Goal: Information Seeking & Learning: Learn about a topic

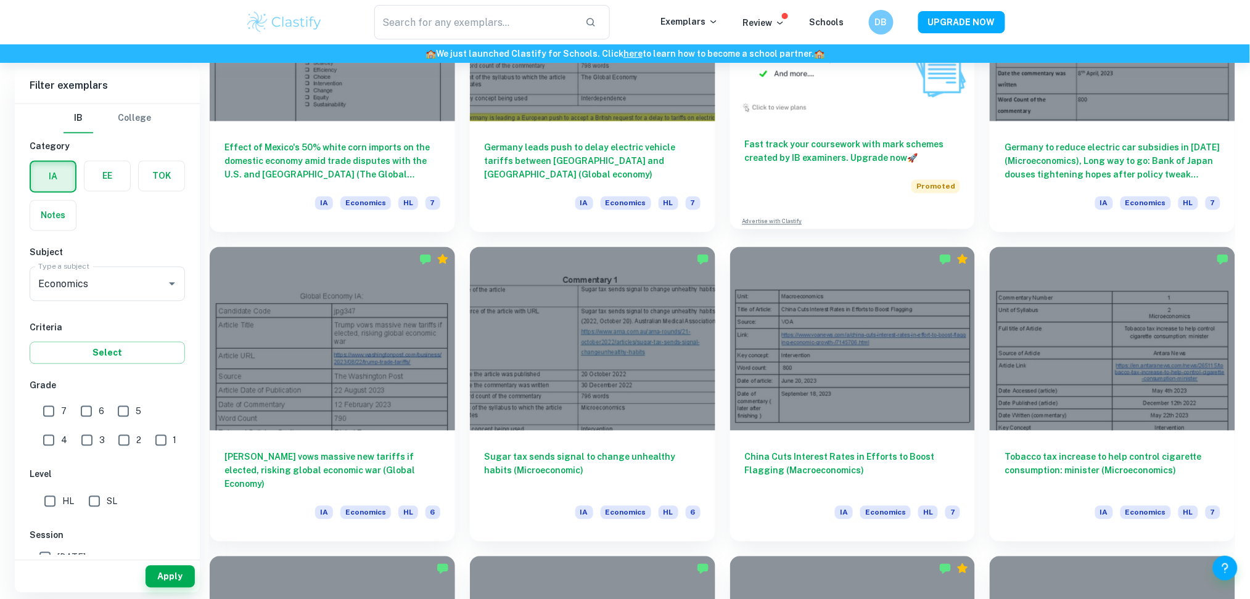
scroll to position [790, 0]
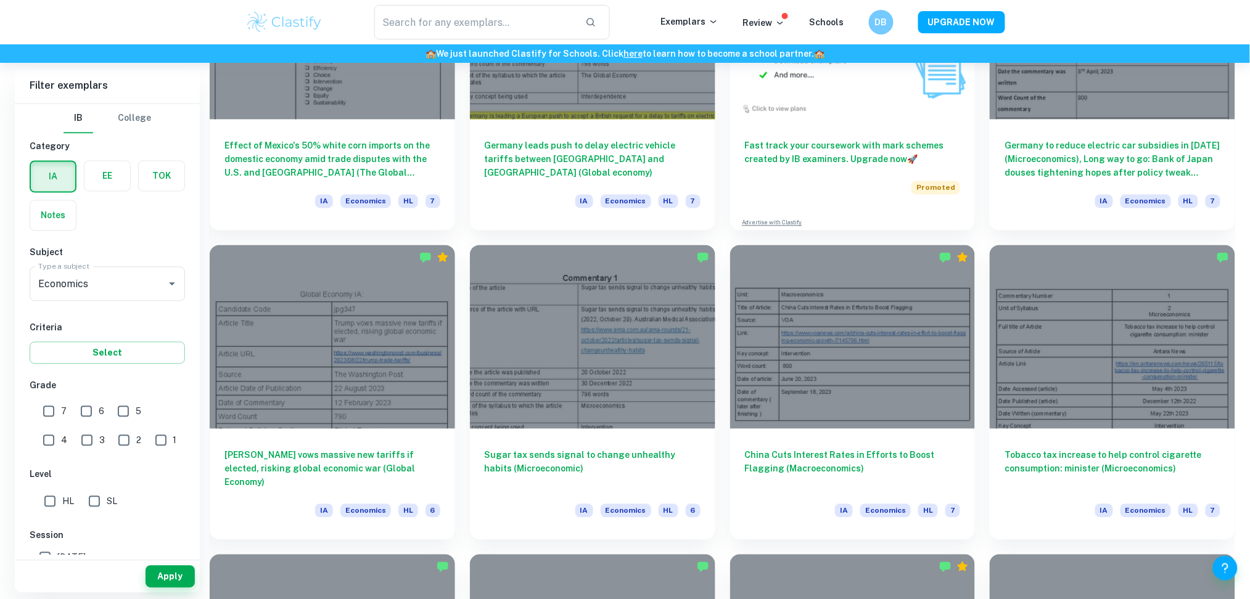
click at [101, 508] on input "SL" at bounding box center [94, 502] width 25 height 25
checkbox input "true"
click at [168, 578] on button "Apply" at bounding box center [170, 577] width 49 height 22
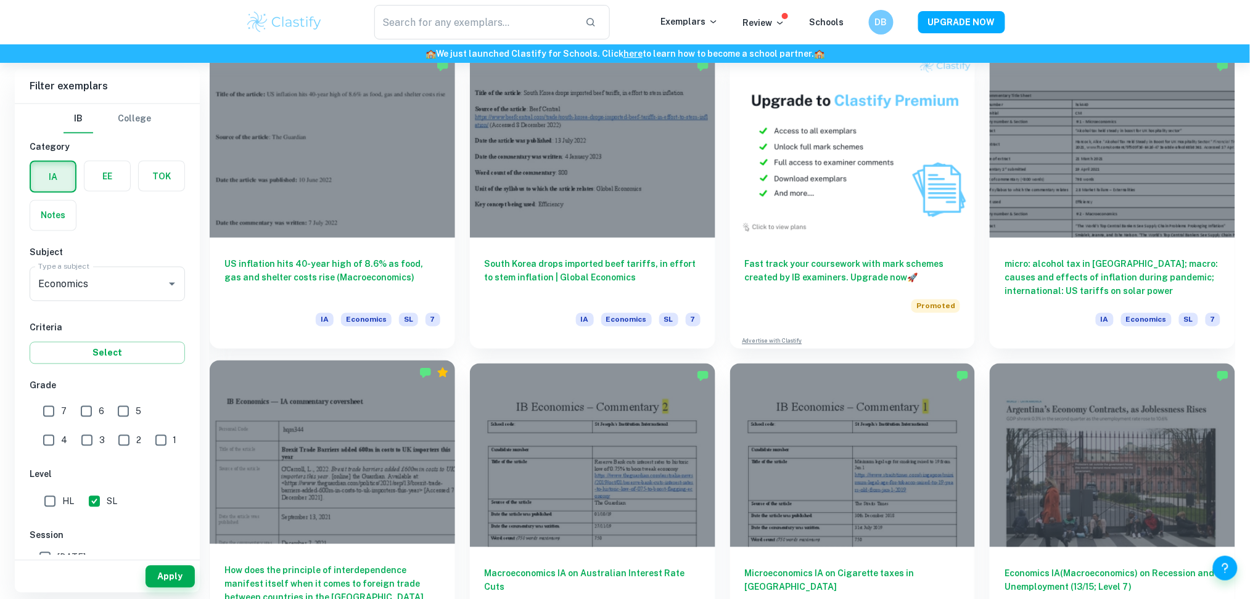
scroll to position [637, 0]
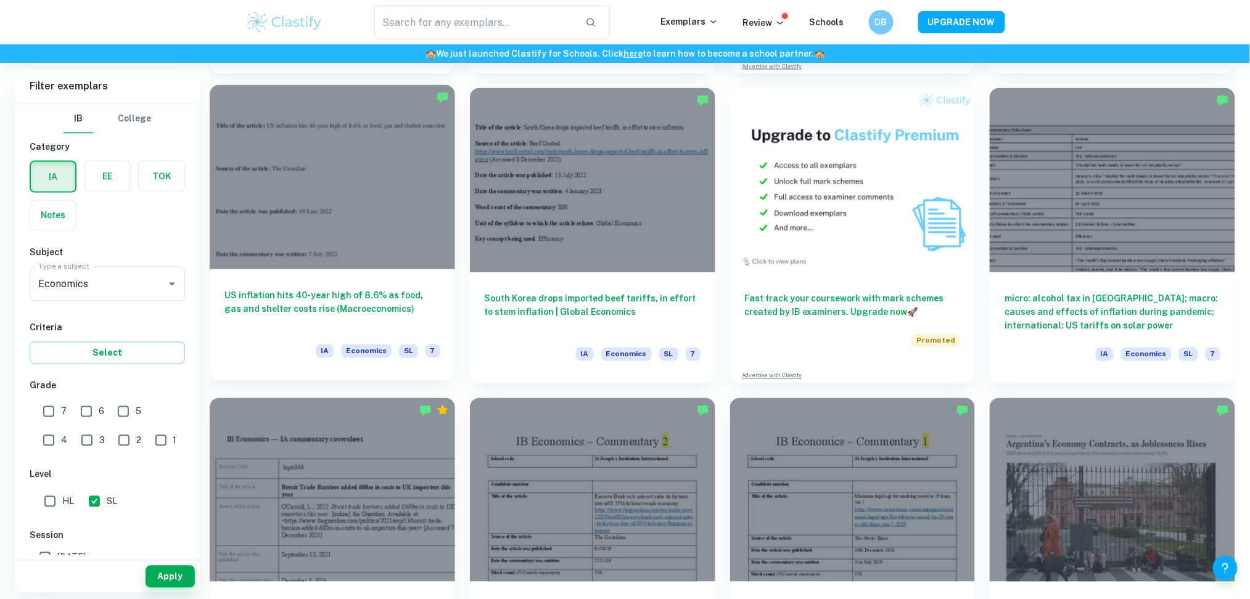
click at [381, 243] on div at bounding box center [332, 177] width 245 height 184
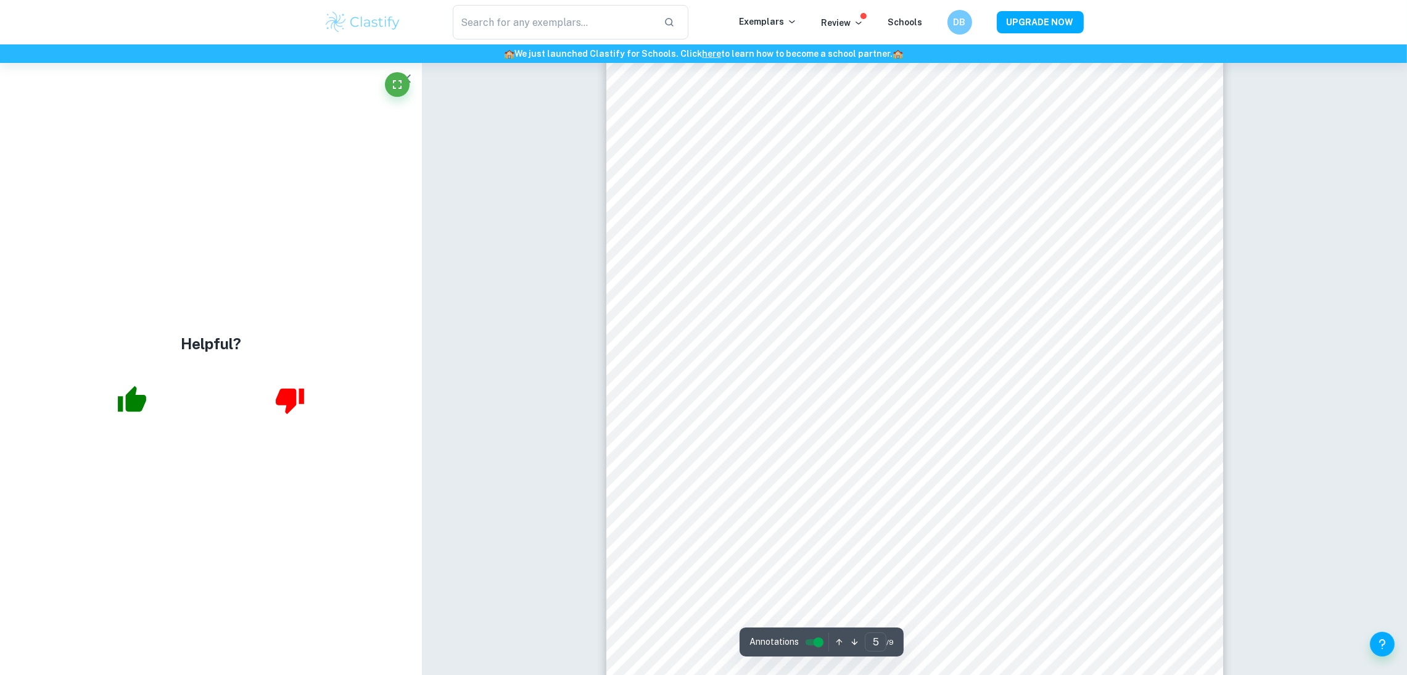
scroll to position [3743, 0]
click at [1249, 268] on div "Correct Criterion A The commentary includes diagrams that are relevant to the c…" at bounding box center [914, 379] width 985 height 8119
click at [1244, 451] on div "Correct Criterion A The commentary includes diagrams that are relevant to the c…" at bounding box center [914, 43] width 985 height 8119
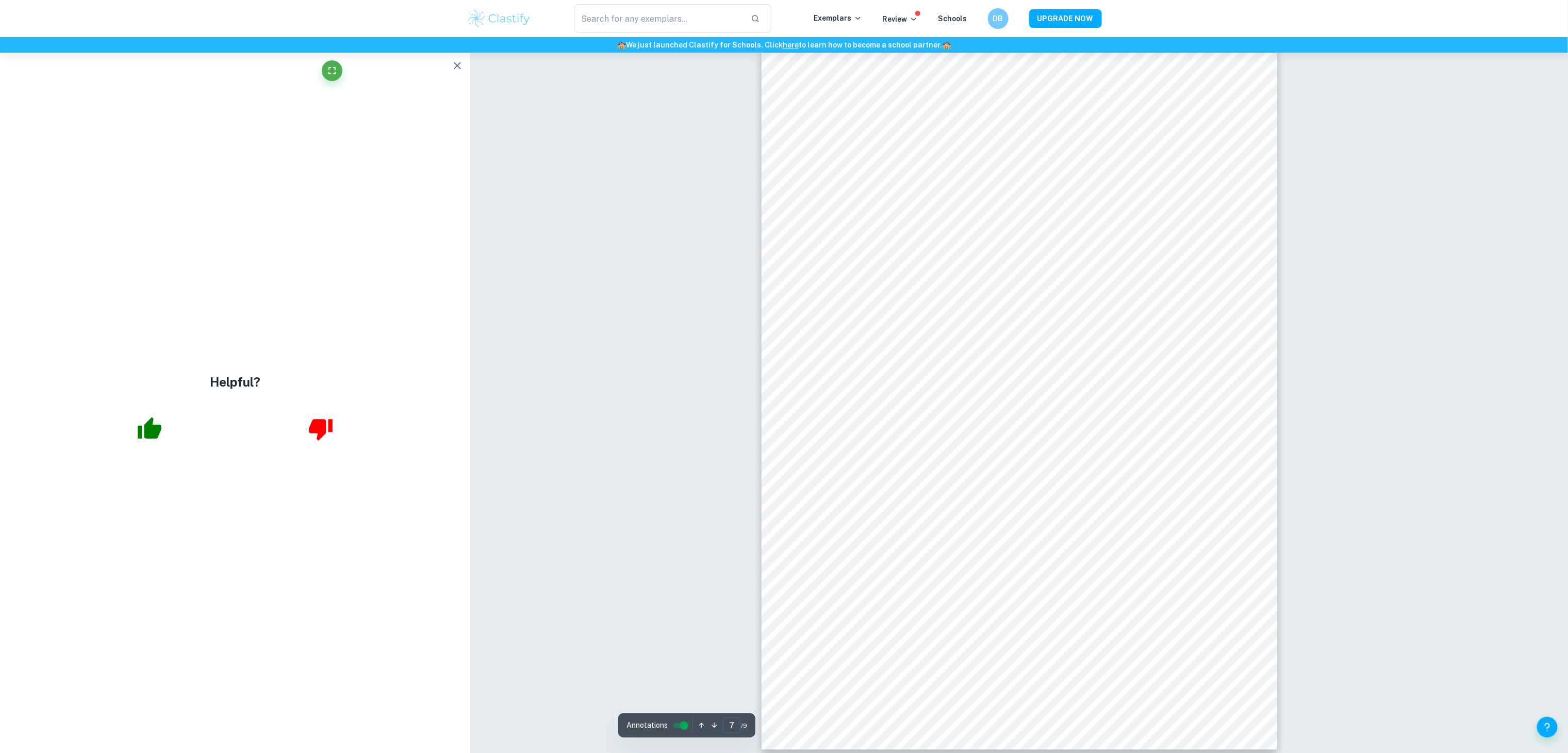
scroll to position [4618, 0]
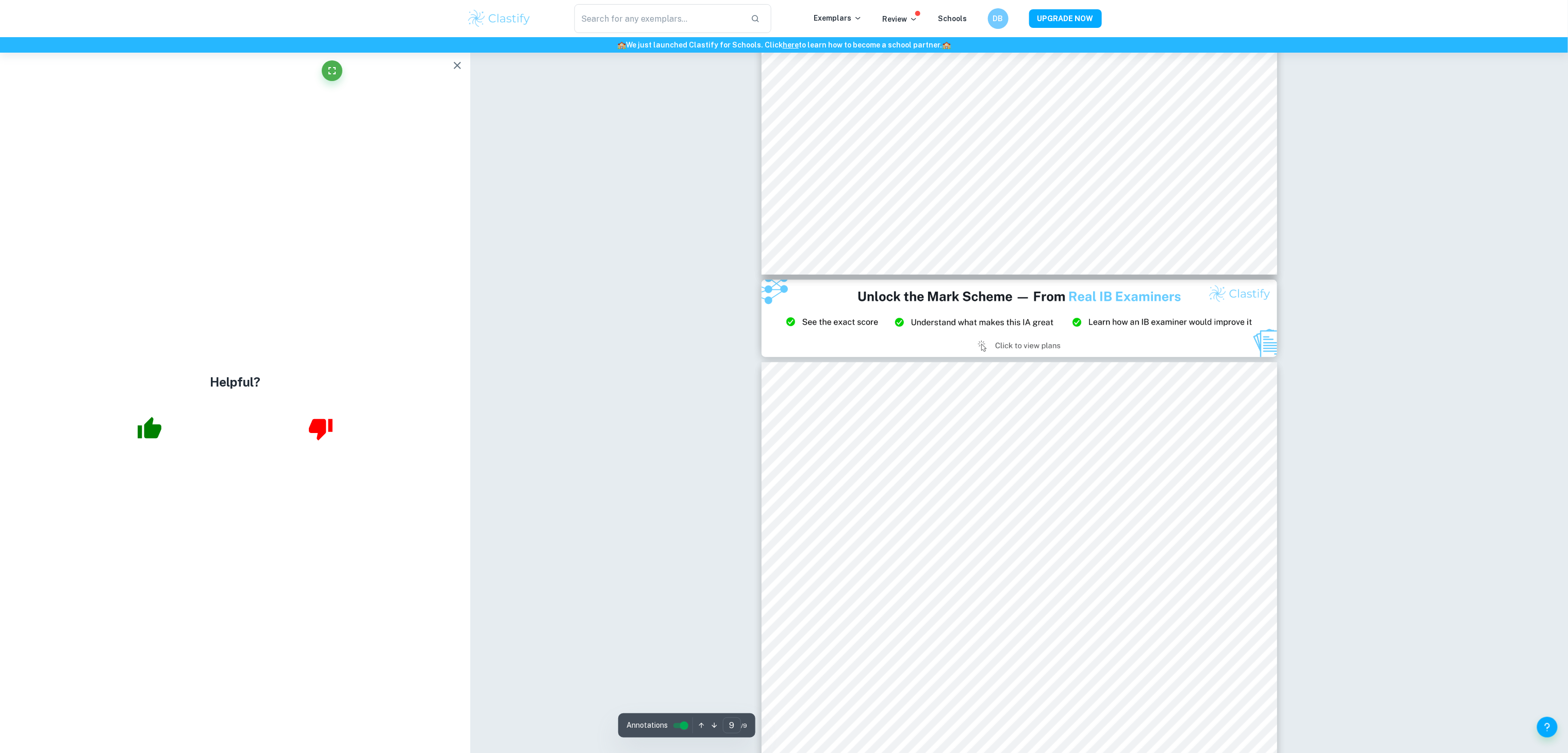
type input "8"
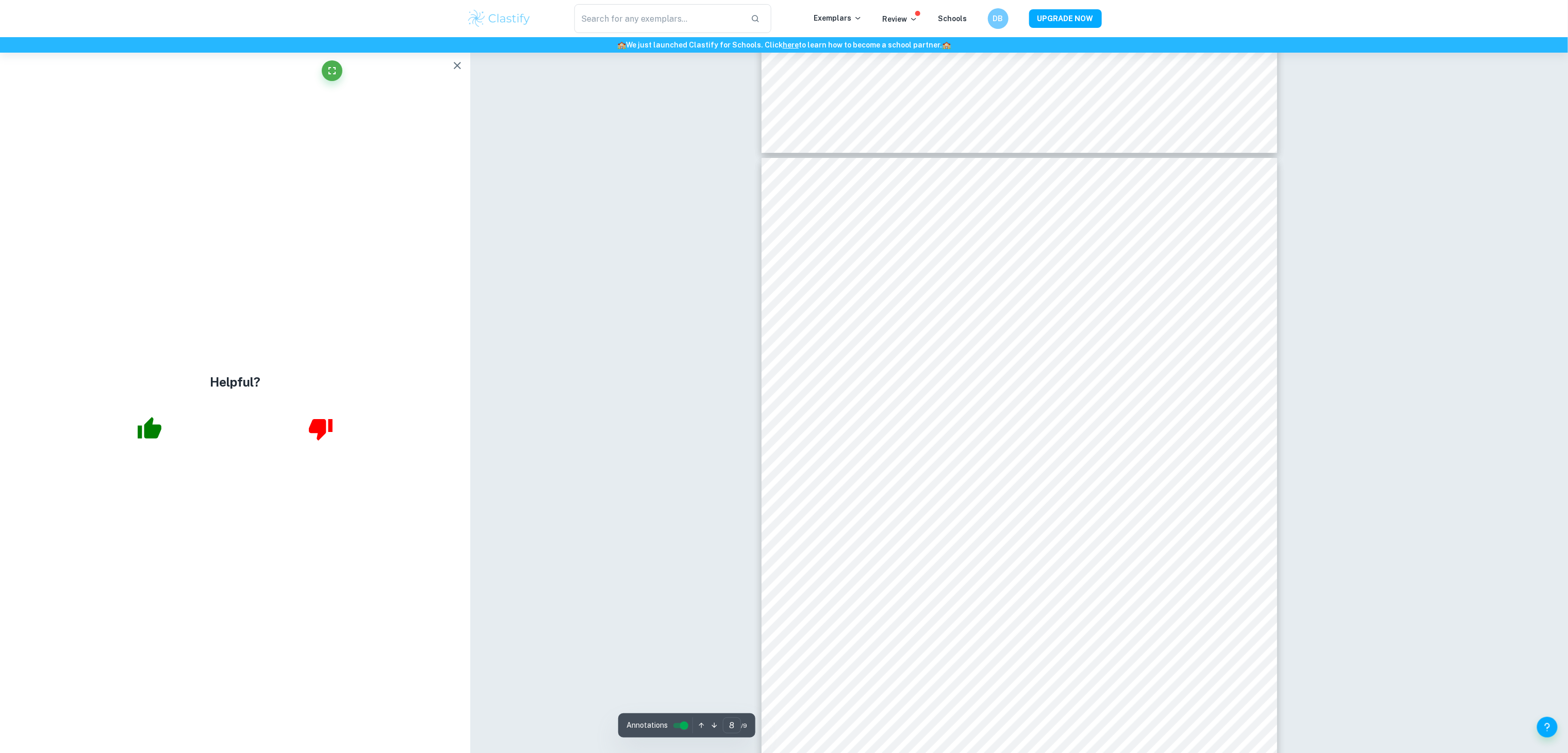
scroll to position [5215, 0]
